Goal: Task Accomplishment & Management: Manage account settings

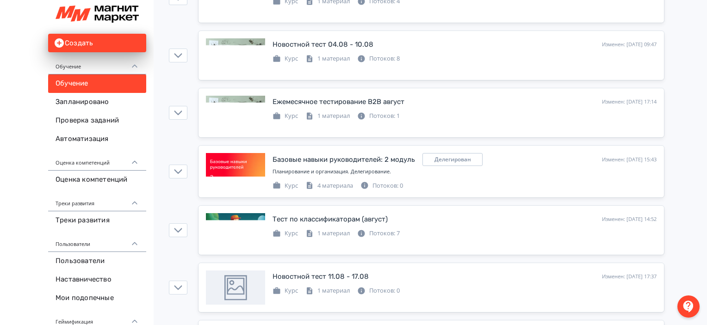
scroll to position [216, 0]
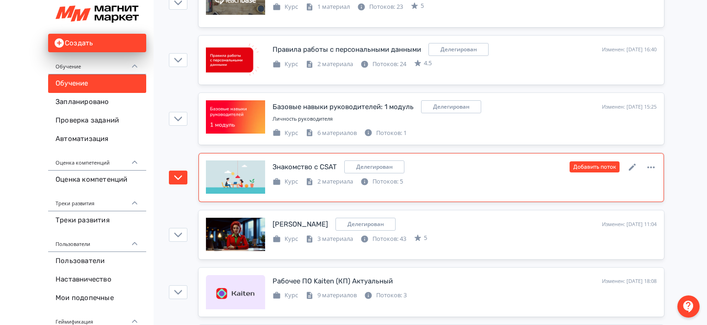
click at [517, 170] on div "Знакомство с CSAT Делегирован Изменен: [DATE] 11:31 Добавить поток Курс 2 матер…" at bounding box center [465, 174] width 384 height 26
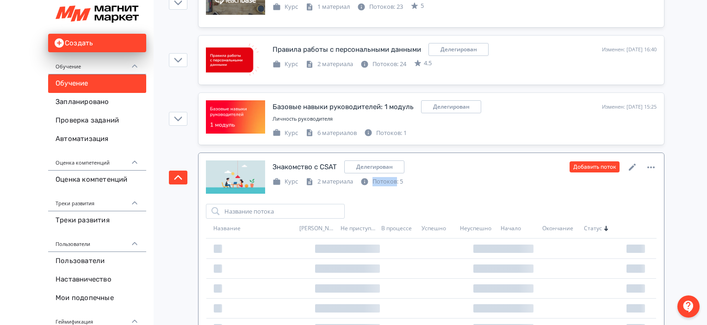
click at [517, 170] on div "Знакомство с CSAT Делегирован Изменен: [DATE] 11:31 Добавить поток Курс 2 матер…" at bounding box center [465, 174] width 384 height 26
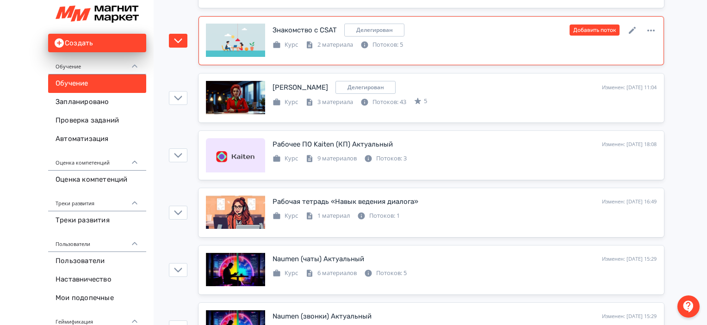
scroll to position [1211, 0]
click at [470, 40] on div "Курс 2 материала Потоков: 5" at bounding box center [465, 43] width 384 height 11
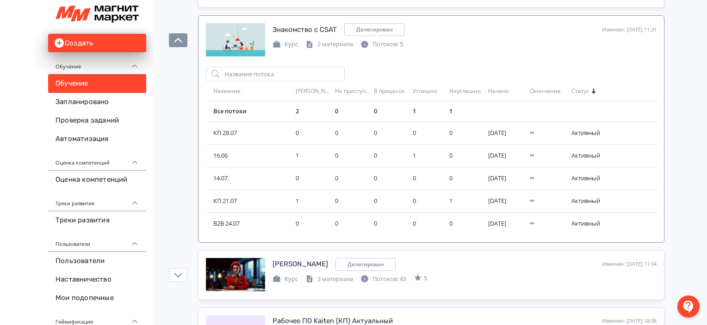
click at [237, 197] on span "КП 21.07" at bounding box center [252, 201] width 79 height 9
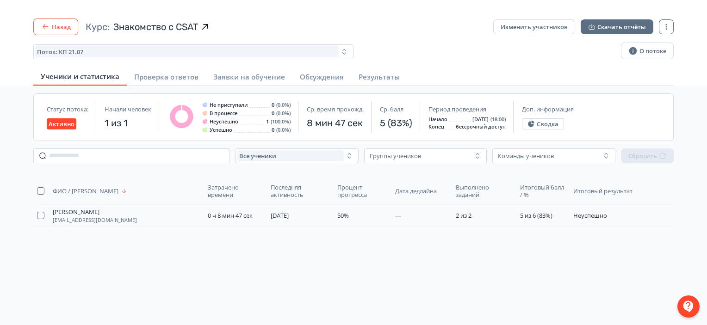
click at [55, 21] on button "Назад" at bounding box center [55, 27] width 45 height 17
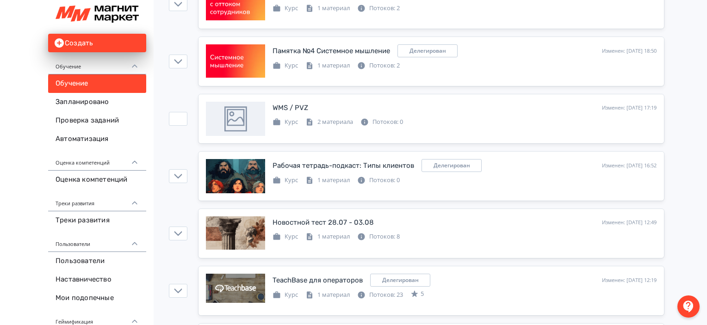
scroll to position [788, 0]
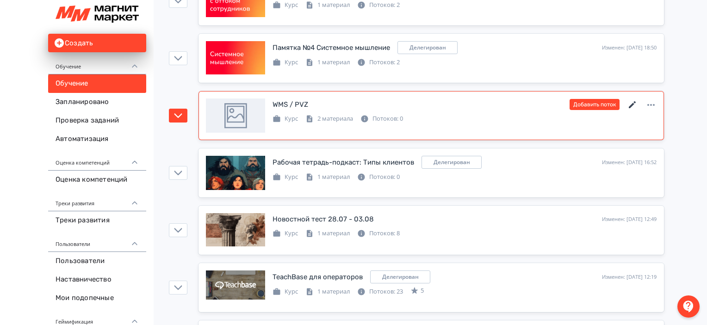
click at [636, 101] on icon at bounding box center [632, 104] width 11 height 11
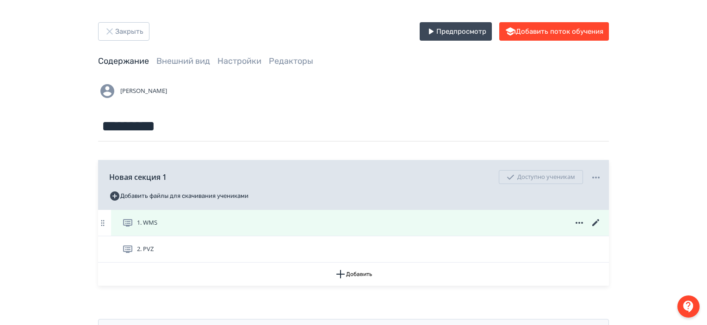
click at [592, 224] on icon at bounding box center [595, 222] width 11 height 11
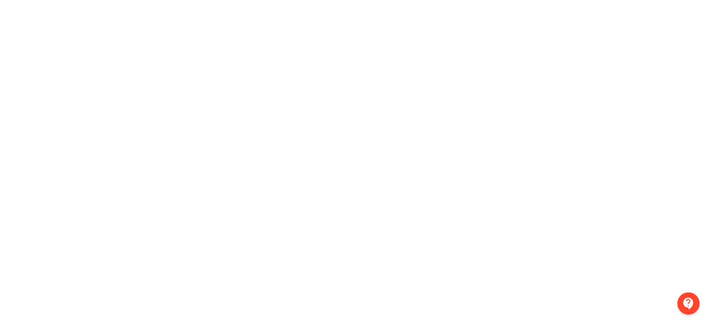
scroll to position [0, 2]
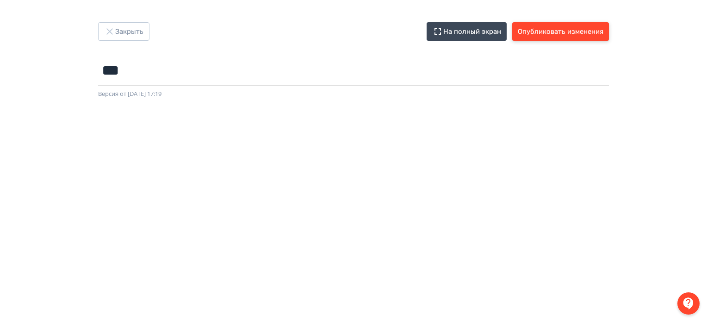
click at [526, 29] on button "Опубликовать изменения" at bounding box center [560, 31] width 97 height 19
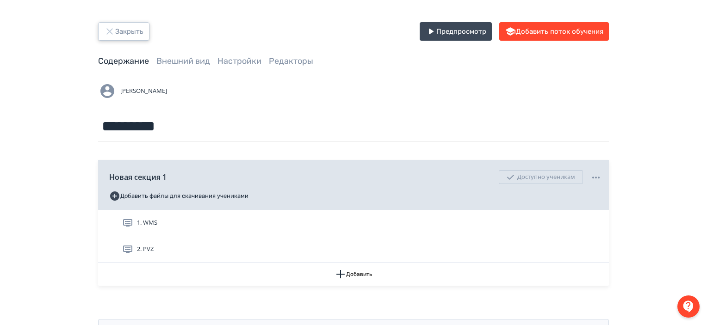
click at [142, 27] on button "Закрыть" at bounding box center [123, 31] width 51 height 19
